Goal: Find specific page/section

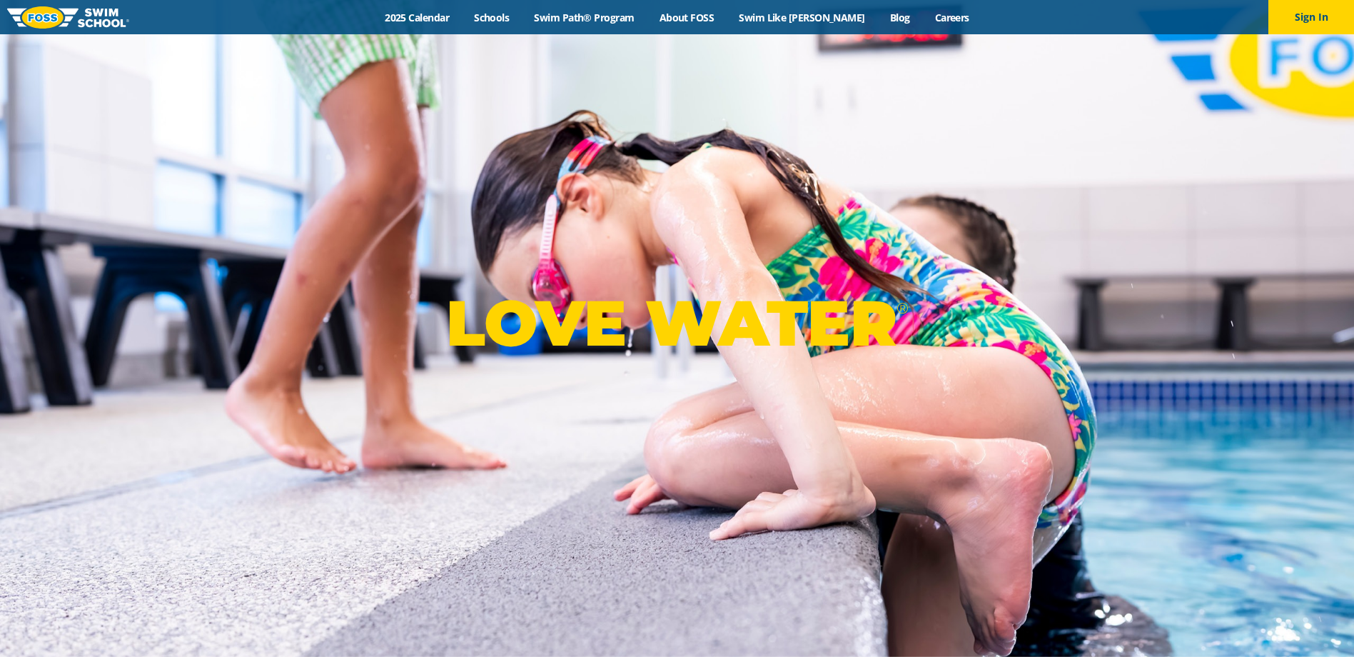
click at [512, 24] on link "Schools" at bounding box center [492, 18] width 60 height 14
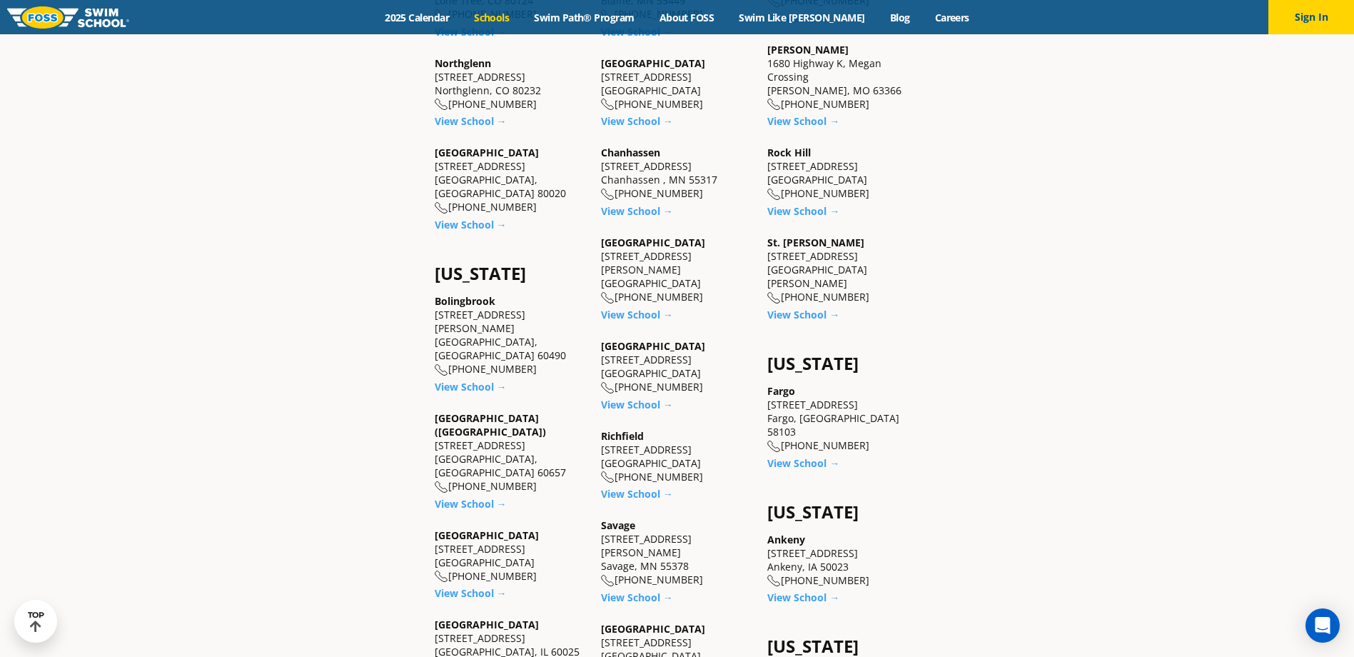
scroll to position [856, 0]
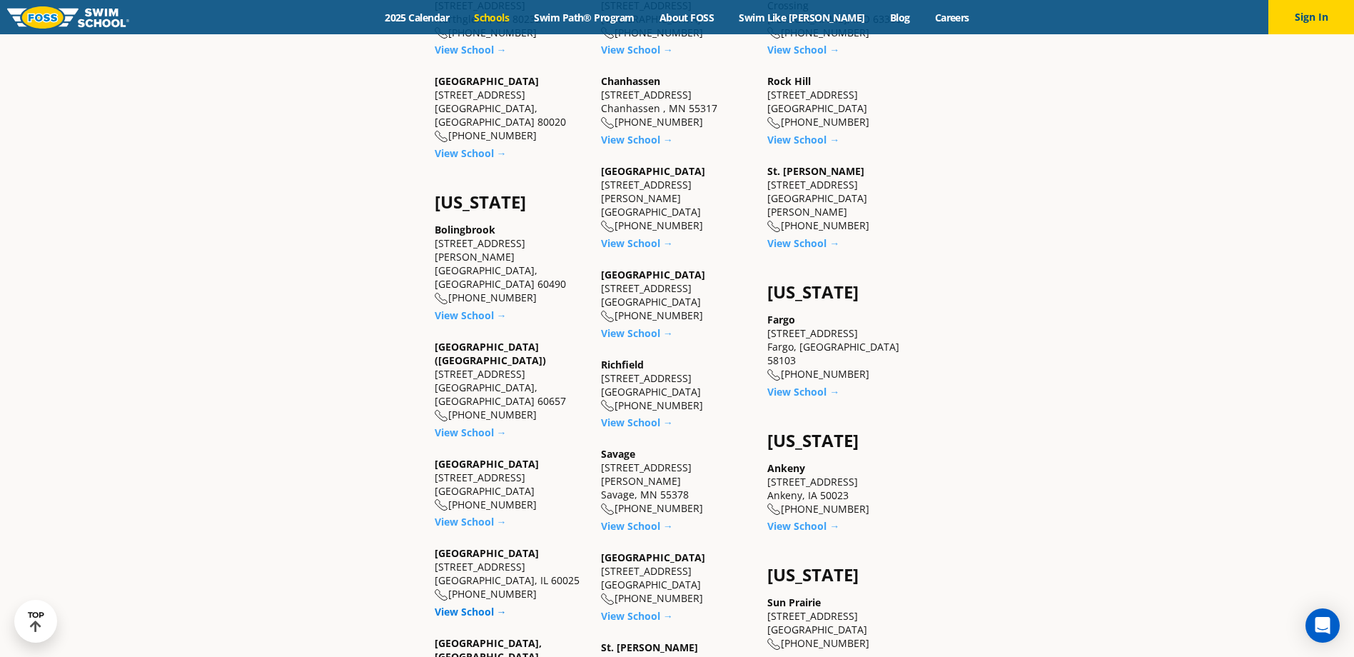
click at [476, 604] on link "View School →" at bounding box center [471, 611] width 72 height 14
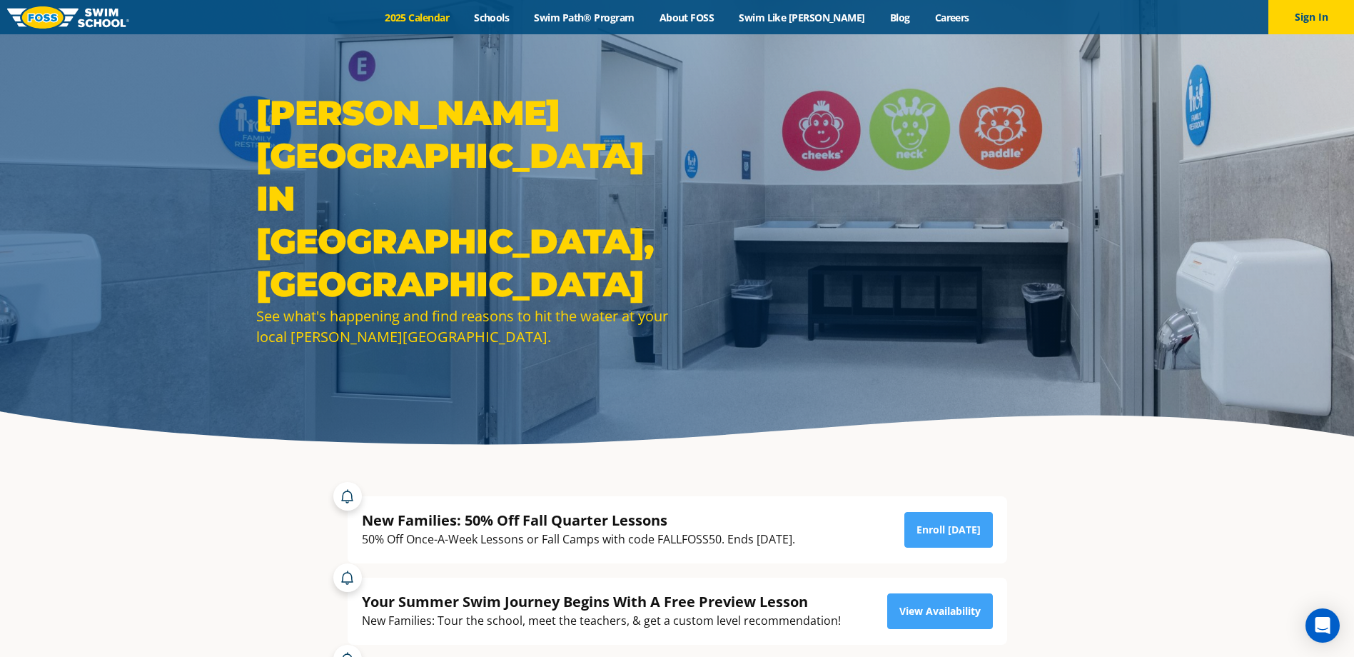
click at [462, 21] on link "2025 Calendar" at bounding box center [417, 18] width 89 height 14
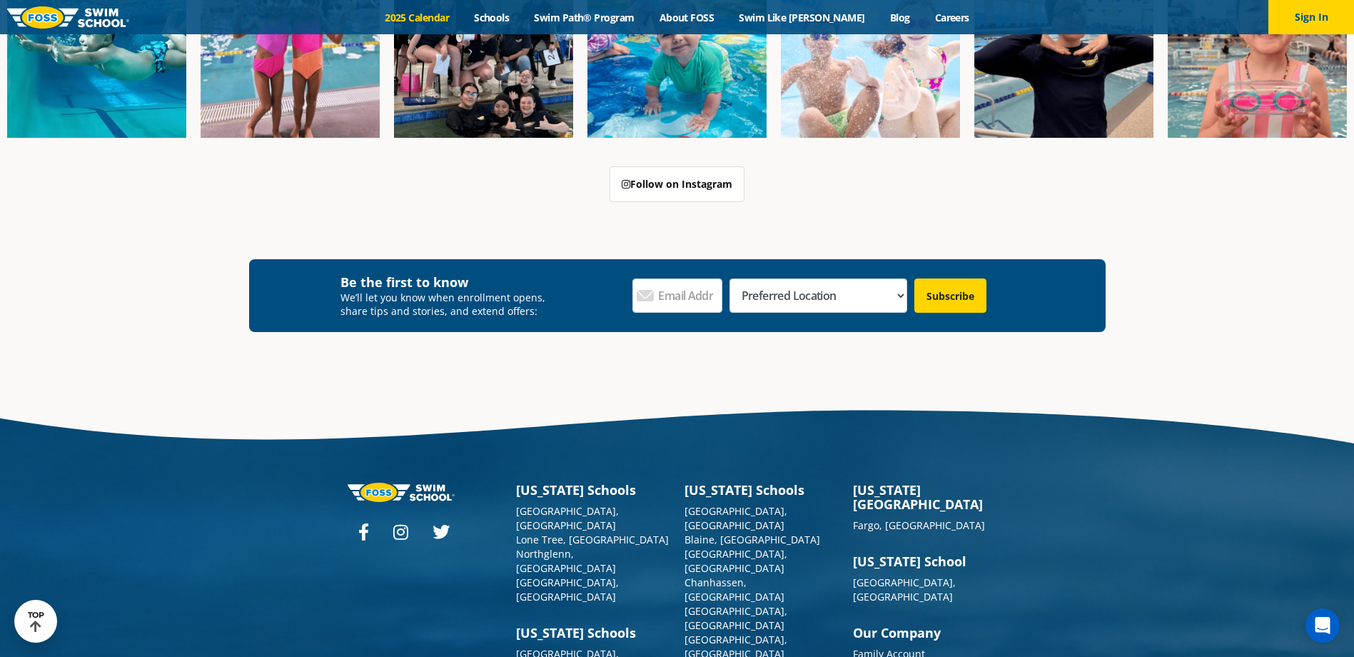
scroll to position [3425, 0]
